Goal: Understand process/instructions: Learn about a topic

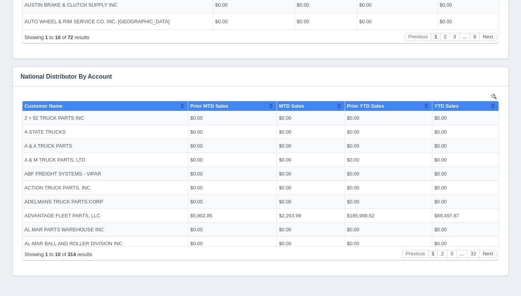
scroll to position [338, 0]
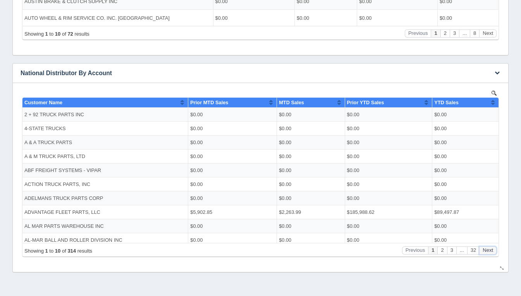
click at [488, 251] on button "Next" at bounding box center [487, 250] width 17 height 8
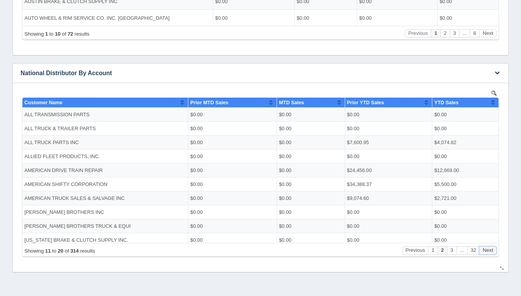
click at [488, 251] on button "Next" at bounding box center [487, 250] width 17 height 8
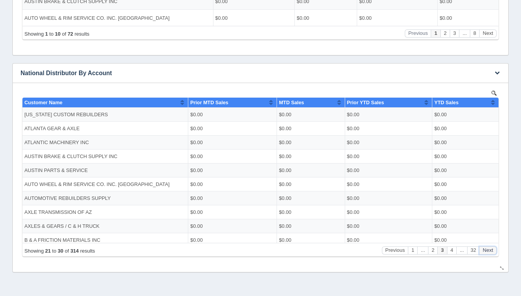
click at [488, 251] on button "Next" at bounding box center [487, 250] width 17 height 8
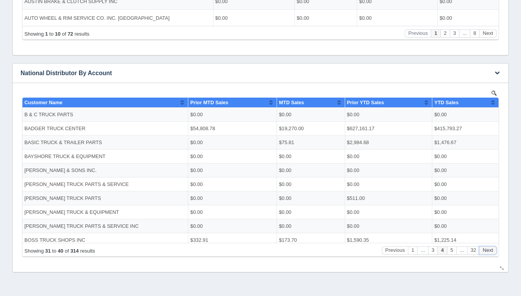
click at [488, 251] on button "Next" at bounding box center [487, 250] width 17 height 8
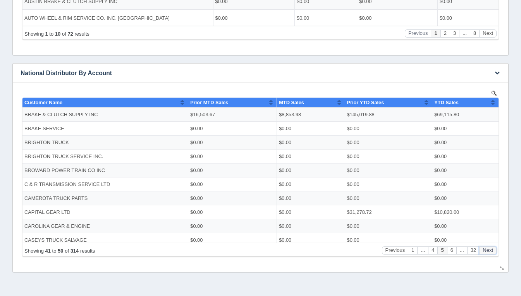
click at [488, 251] on button "Next" at bounding box center [487, 250] width 17 height 8
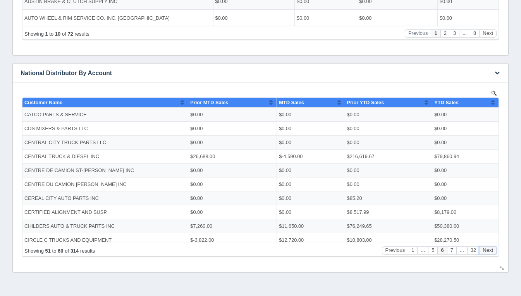
click at [488, 251] on button "Next" at bounding box center [487, 250] width 17 height 8
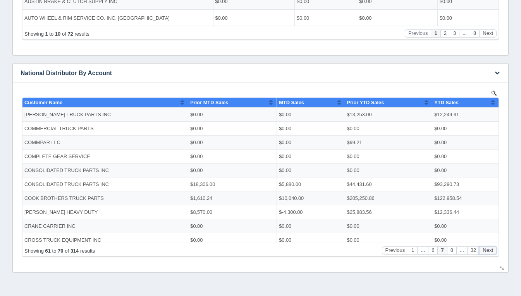
click at [488, 251] on button "Next" at bounding box center [487, 250] width 17 height 8
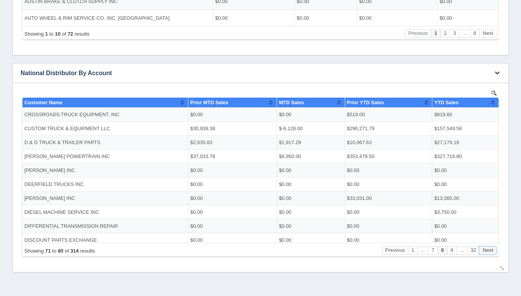
click at [488, 251] on button "Next" at bounding box center [487, 250] width 17 height 8
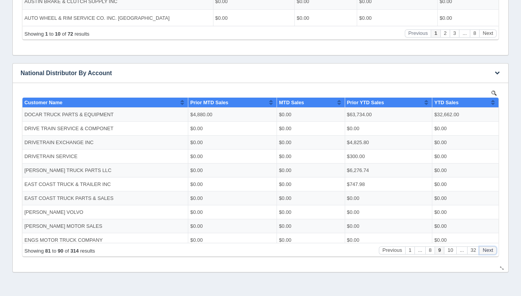
click at [488, 251] on button "Next" at bounding box center [487, 250] width 17 height 8
